Goal: Task Accomplishment & Management: Complete application form

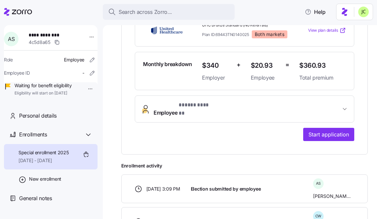
scroll to position [155, 0]
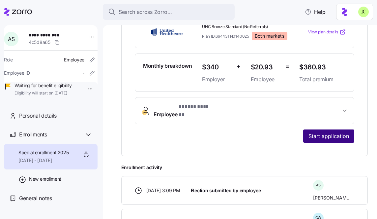
click at [336, 134] on button "Start application" at bounding box center [328, 135] width 51 height 13
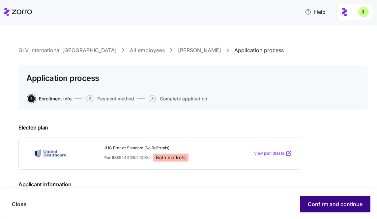
click at [345, 202] on span "Confirm and continue" at bounding box center [335, 204] width 55 height 8
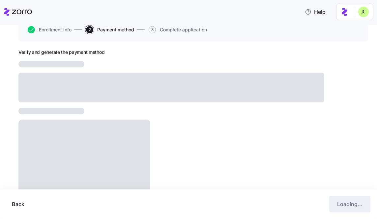
scroll to position [96, 0]
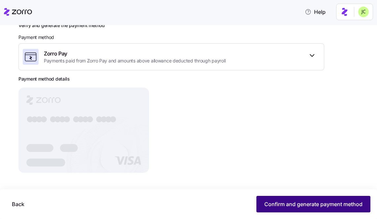
click at [282, 199] on button "Confirm and generate payment method" at bounding box center [314, 204] width 114 height 16
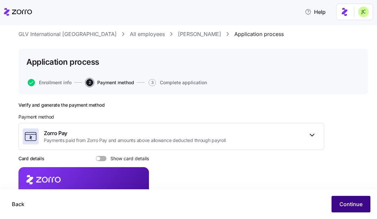
scroll to position [0, 0]
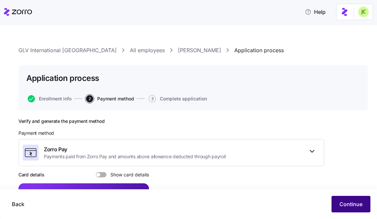
click at [340, 203] on span "Continue" at bounding box center [351, 204] width 23 height 8
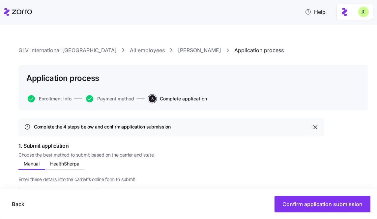
scroll to position [19, 0]
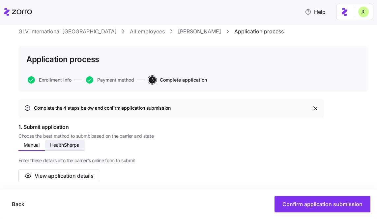
click at [60, 148] on button "HealthSherpa" at bounding box center [65, 145] width 40 height 10
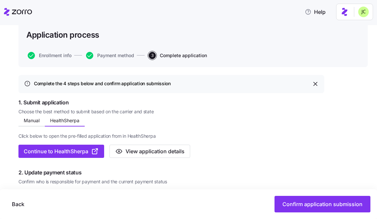
scroll to position [46, 0]
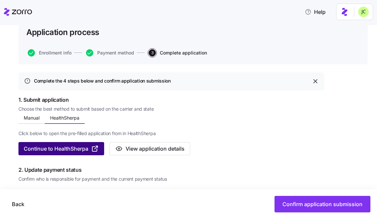
click at [83, 150] on span "Continue to HealthSherpa" at bounding box center [56, 148] width 65 height 8
click at [87, 146] on span "Continue to HealthSherpa" at bounding box center [56, 148] width 65 height 8
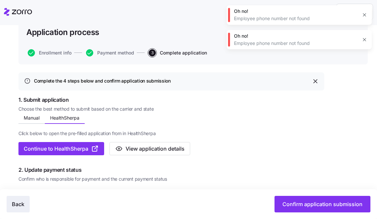
click at [11, 207] on button "Back" at bounding box center [18, 204] width 23 height 16
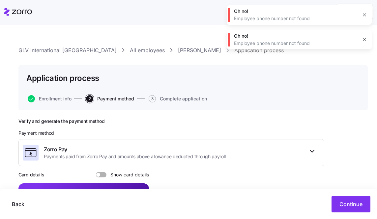
click at [15, 13] on icon at bounding box center [18, 12] width 28 height 8
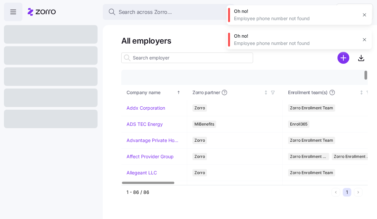
click at [365, 17] on icon "button" at bounding box center [364, 14] width 5 height 5
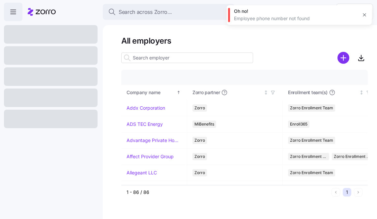
click at [366, 13] on icon "button" at bounding box center [364, 14] width 5 height 5
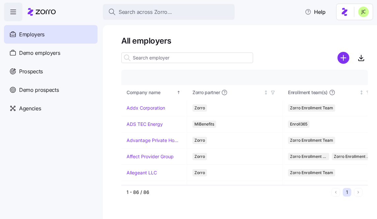
click at [359, 11] on html "Search across Zorro... Help Employers Demo employers Prospects Demo prospects A…" at bounding box center [188, 107] width 377 height 215
click at [356, 26] on div "My settings" at bounding box center [350, 29] width 35 height 7
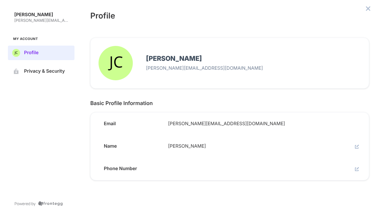
click at [354, 172] on div at bounding box center [348, 166] width 16 height 14
click at [355, 169] on icon "edit" at bounding box center [357, 169] width 4 height 4
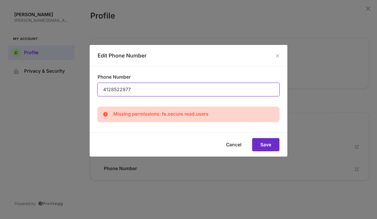
type input "4128522977"
click at [0, 0] on span "Save" at bounding box center [0, 0] width 0 height 0
click at [266, 139] on div "Cancel Save" at bounding box center [189, 144] width 198 height 24
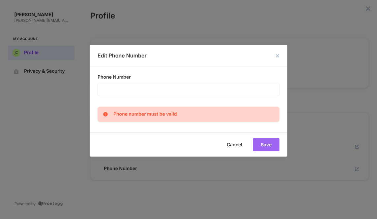
click at [179, 98] on div "Phone Number ​ Phone number must be valid" at bounding box center [189, 99] width 198 height 66
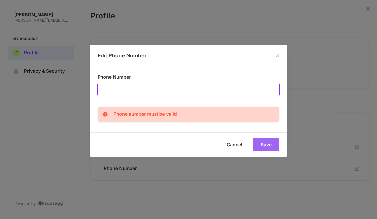
click at [178, 94] on input "Phone Number" at bounding box center [188, 89] width 181 height 13
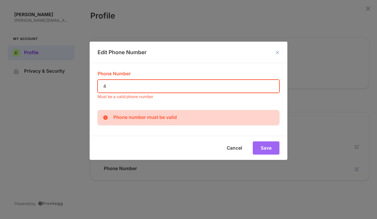
click at [169, 89] on input "4" at bounding box center [188, 86] width 181 height 13
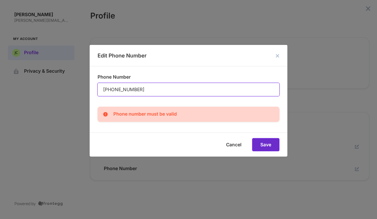
type input "412-852-2977"
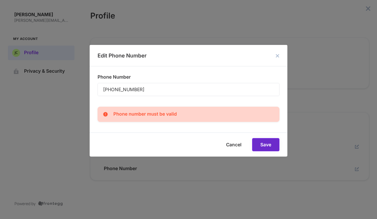
click at [0, 0] on span "Save" at bounding box center [0, 0] width 0 height 0
click at [277, 55] on icon "close dialog" at bounding box center [277, 55] width 3 height 3
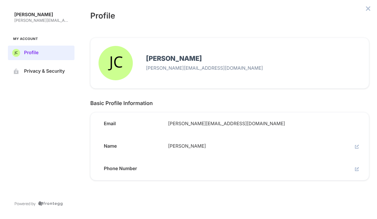
click at [357, 169] on icon "edit" at bounding box center [357, 169] width 4 height 4
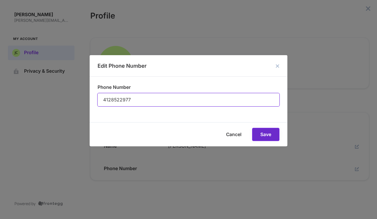
type input "4128522977"
click at [259, 134] on button "Save" at bounding box center [265, 134] width 27 height 13
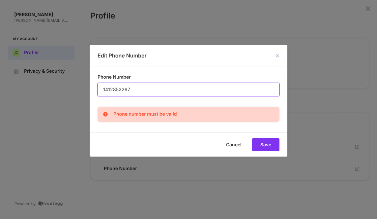
type input "14128522977"
click button "Save" at bounding box center [265, 144] width 27 height 13
type input "412-852-2977"
click button "Save" at bounding box center [265, 144] width 27 height 13
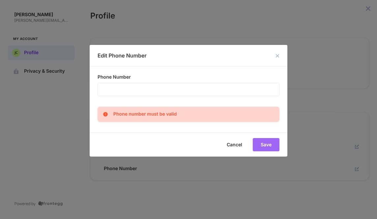
click at [278, 52] on button "close dialog" at bounding box center [278, 56] width 8 height 8
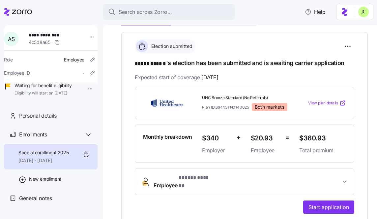
scroll to position [93, 0]
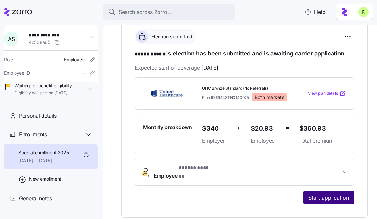
click at [319, 193] on span "Start application" at bounding box center [329, 197] width 41 height 8
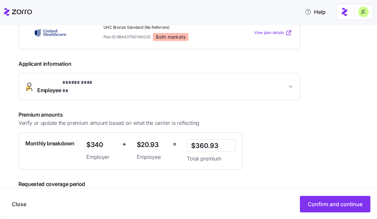
scroll to position [123, 0]
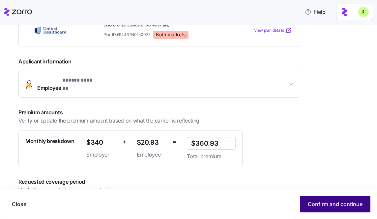
click at [335, 202] on span "Confirm and continue" at bounding box center [335, 204] width 55 height 8
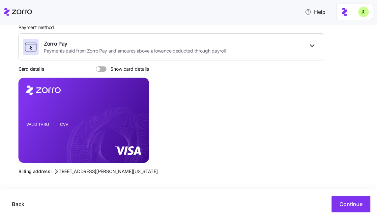
scroll to position [107, 0]
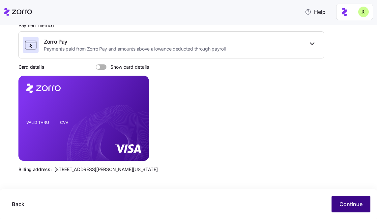
click at [345, 200] on button "Continue" at bounding box center [351, 204] width 39 height 16
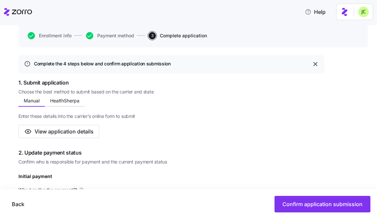
scroll to position [63, 0]
click at [69, 100] on span "HealthSherpa" at bounding box center [64, 100] width 29 height 5
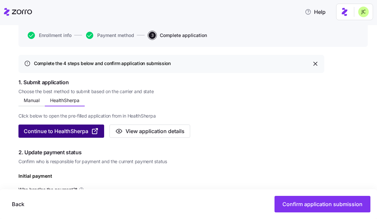
click at [69, 129] on span "Continue to HealthSherpa" at bounding box center [56, 131] width 65 height 8
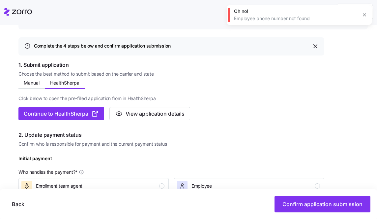
scroll to position [116, 0]
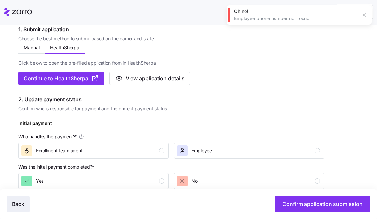
click at [20, 202] on span "Back" at bounding box center [18, 204] width 13 height 8
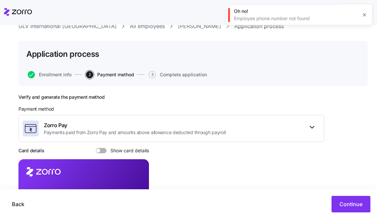
scroll to position [107, 0]
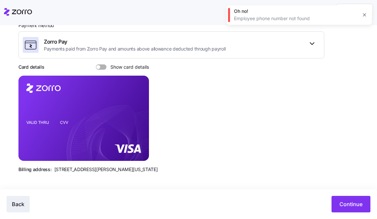
click at [24, 201] on span "Back" at bounding box center [18, 204] width 13 height 8
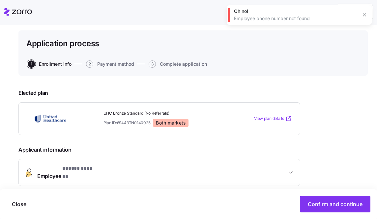
scroll to position [46, 0]
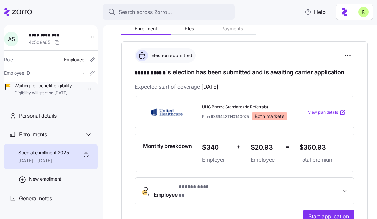
scroll to position [81, 0]
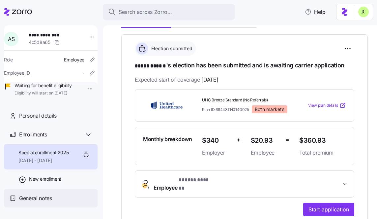
click at [31, 202] on span "General notes" at bounding box center [35, 198] width 33 height 8
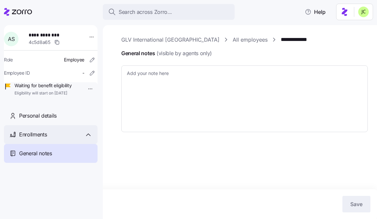
click at [67, 138] on div "Enrollments" at bounding box center [55, 134] width 73 height 8
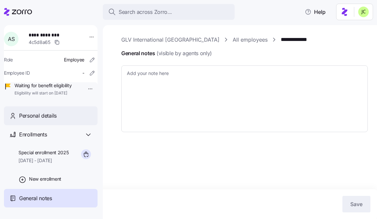
click at [51, 120] on span "Personal details" at bounding box center [38, 115] width 38 height 8
type textarea "x"
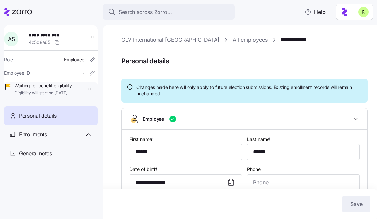
type input "All Employees"
click at [137, 40] on link "GLV International [GEOGRAPHIC_DATA]" at bounding box center [170, 40] width 98 height 8
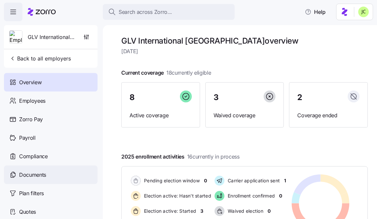
click at [41, 176] on span "Documents" at bounding box center [32, 174] width 27 height 8
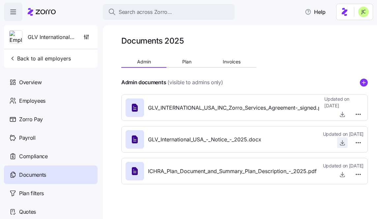
click at [344, 144] on icon "button" at bounding box center [342, 142] width 7 height 7
